Goal: Register for event/course

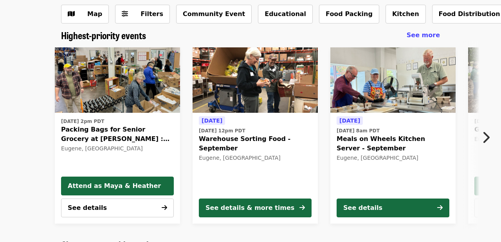
scroll to position [45, 0]
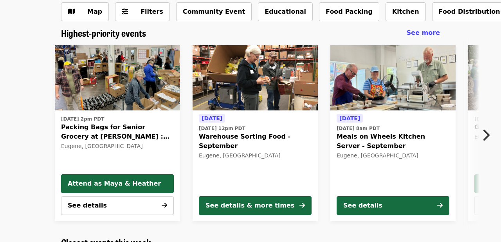
click at [257, 133] on span "Warehouse Sorting Food - September" at bounding box center [255, 141] width 113 height 19
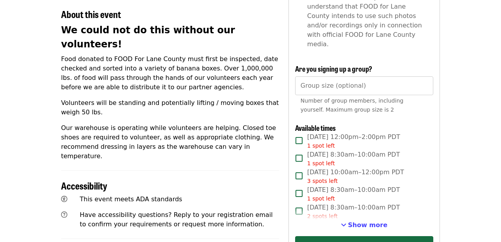
scroll to position [294, 0]
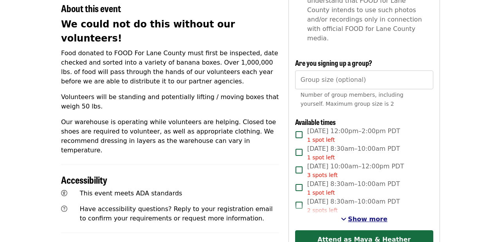
click at [346, 216] on span "See more timeslots" at bounding box center [343, 219] width 5 height 6
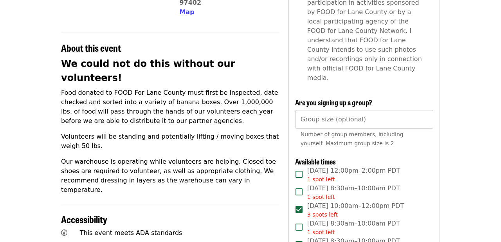
scroll to position [253, 0]
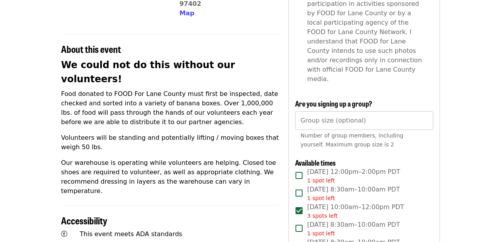
click at [389, 111] on input "Group size (optional)" at bounding box center [364, 120] width 138 height 19
click at [399, 72] on div "**********" at bounding box center [364, 227] width 138 height 781
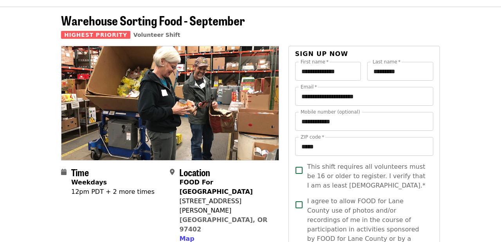
scroll to position [26, 0]
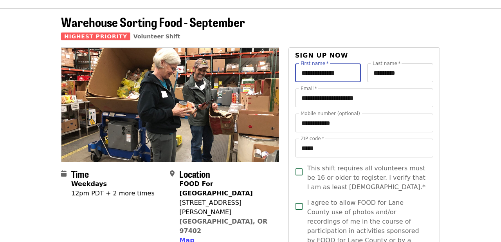
drag, startPoint x: 323, startPoint y: 72, endPoint x: 260, endPoint y: 70, distance: 63.4
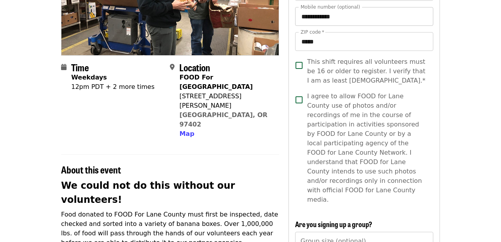
scroll to position [134, 0]
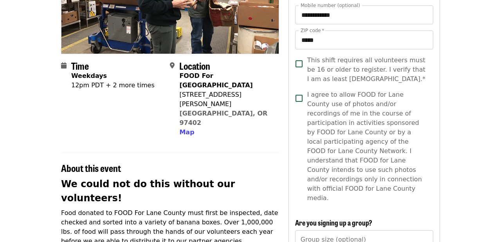
type input "*******"
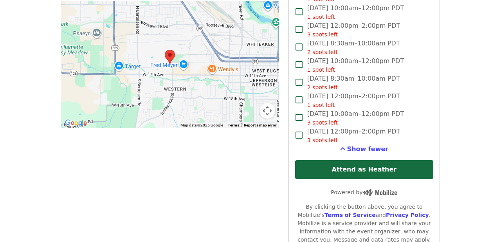
scroll to position [593, 0]
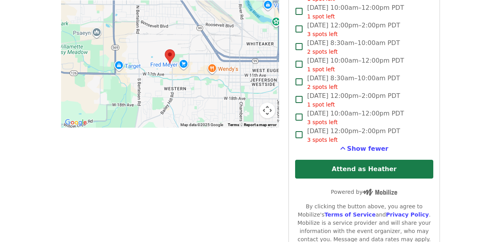
click at [356, 160] on button "Attend as Heather" at bounding box center [364, 169] width 138 height 19
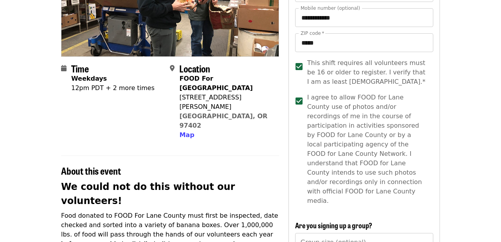
scroll to position [0, 0]
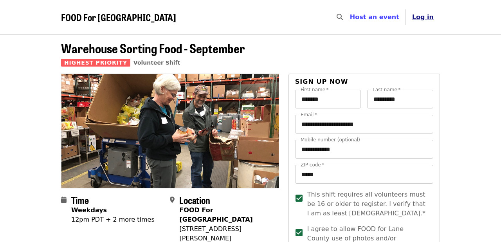
click at [420, 19] on span "Log in" at bounding box center [423, 16] width 22 height 7
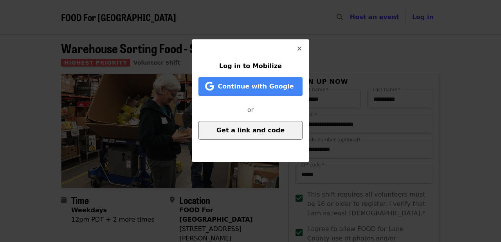
click at [247, 128] on span "Get a link and code" at bounding box center [250, 129] width 68 height 7
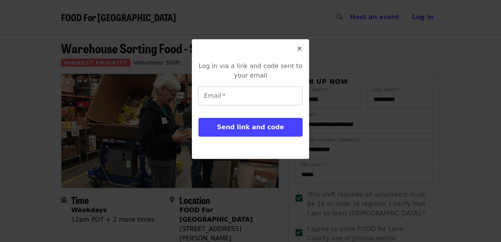
click at [230, 97] on input "Email   *" at bounding box center [250, 95] width 104 height 19
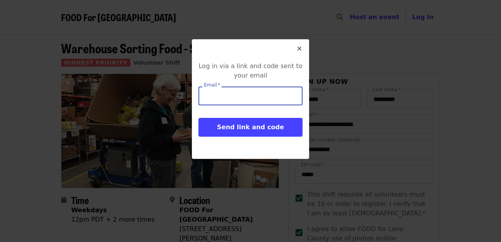
type input "**********"
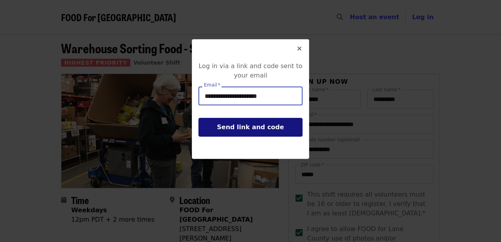
click at [255, 131] on button "Send link and code" at bounding box center [250, 127] width 104 height 19
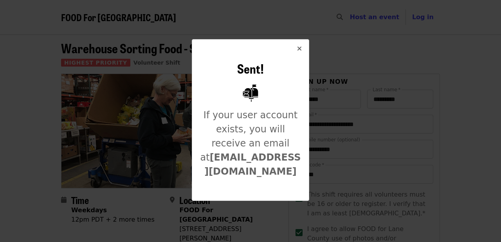
click at [251, 159] on strong "[EMAIL_ADDRESS][DOMAIN_NAME]" at bounding box center [252, 164] width 96 height 25
click at [299, 49] on icon "times icon" at bounding box center [299, 48] width 5 height 7
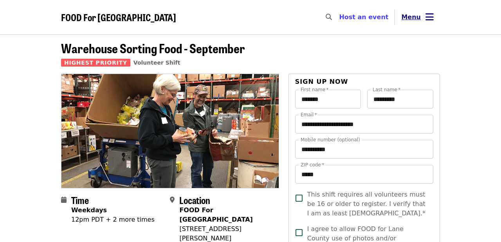
click at [426, 20] on icon "bars icon" at bounding box center [429, 16] width 8 height 11
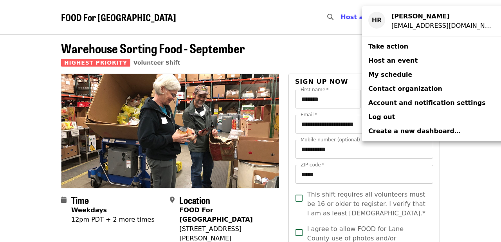
click at [393, 71] on span "My schedule" at bounding box center [390, 74] width 44 height 7
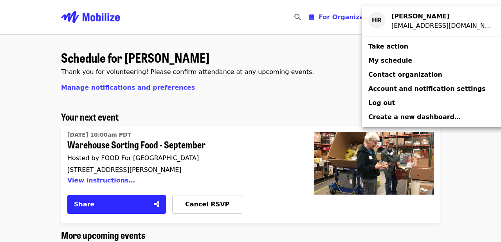
click at [39, 75] on div "Account menu" at bounding box center [250, 121] width 501 height 242
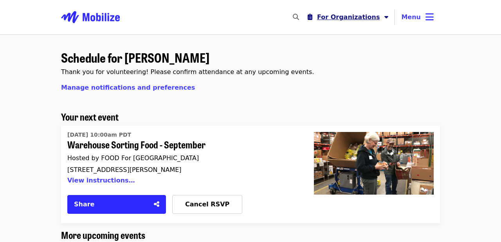
click at [377, 21] on button "For Organizations" at bounding box center [347, 17] width 93 height 16
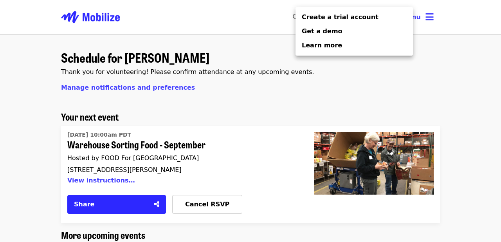
click at [297, 108] on div "Organizer Menu" at bounding box center [250, 121] width 501 height 242
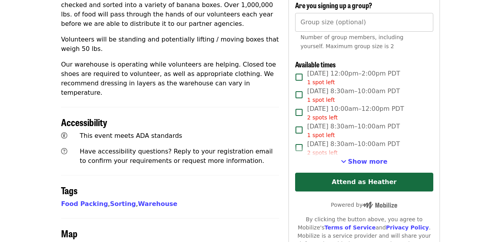
scroll to position [352, 0]
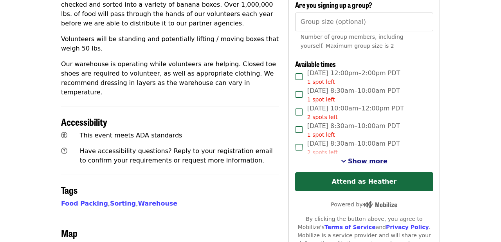
click at [356, 157] on span "Show more" at bounding box center [368, 160] width 40 height 7
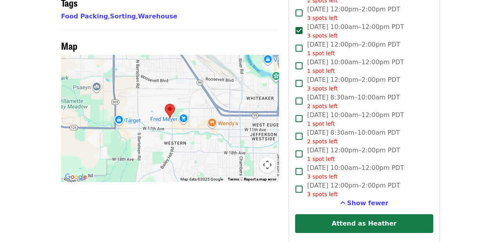
scroll to position [544, 0]
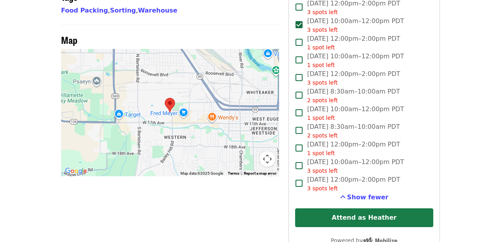
click at [353, 208] on button "Attend as Heather" at bounding box center [364, 217] width 138 height 19
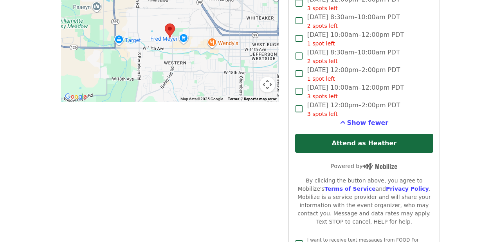
scroll to position [624, 0]
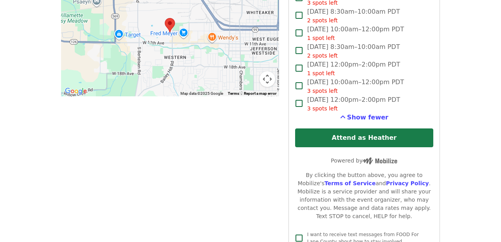
click at [343, 128] on button "Attend as Heather" at bounding box center [364, 137] width 138 height 19
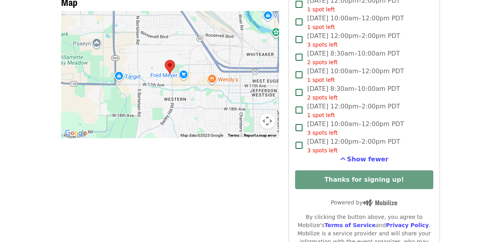
scroll to position [589, 0]
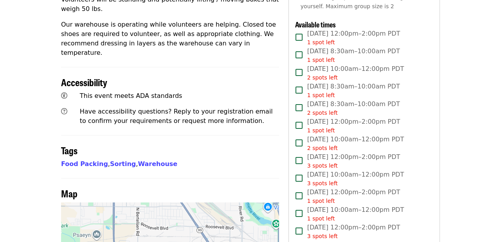
scroll to position [355, 0]
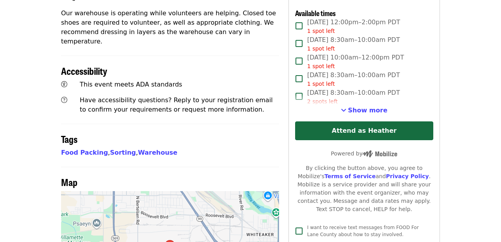
scroll to position [401, 0]
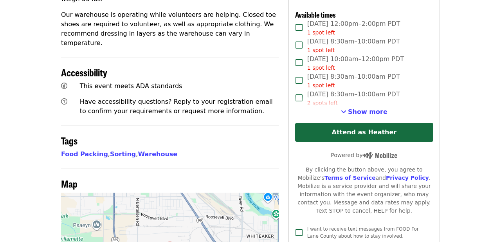
click at [346, 108] on span "See more timeslots" at bounding box center [343, 111] width 5 height 6
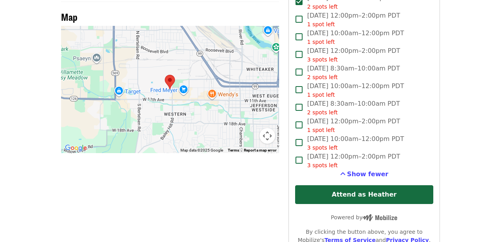
scroll to position [568, 0]
